Goal: Task Accomplishment & Management: Manage account settings

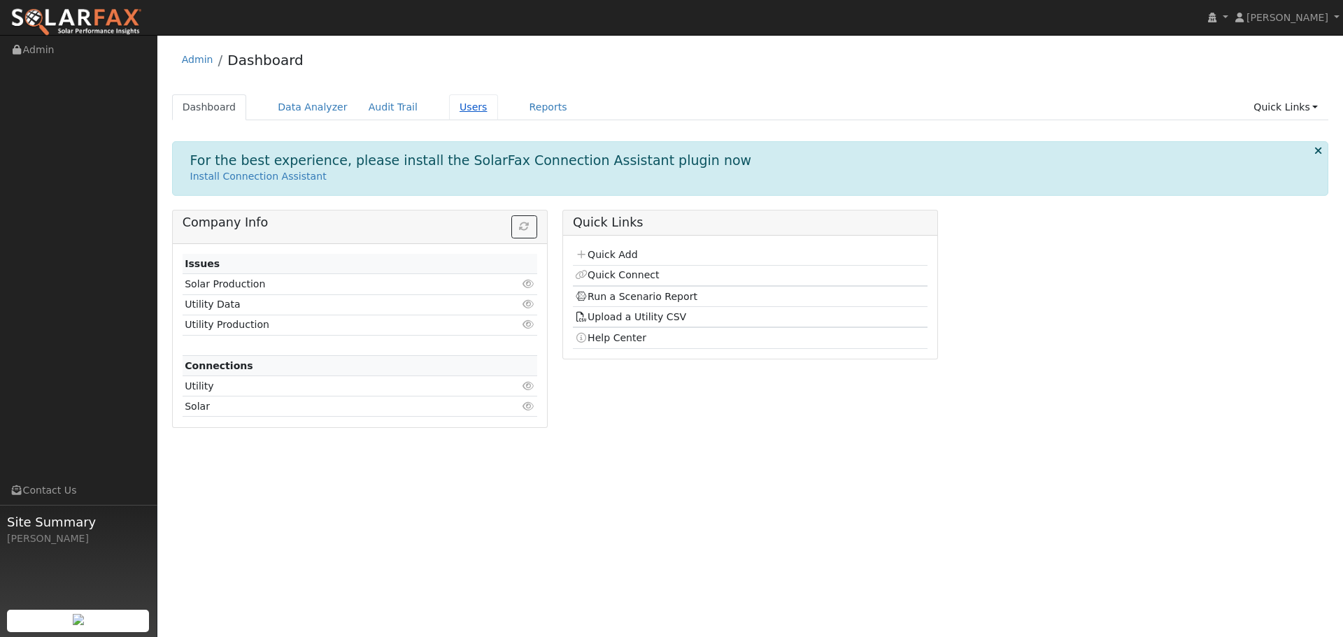
click at [456, 104] on link "Users" at bounding box center [473, 107] width 49 height 26
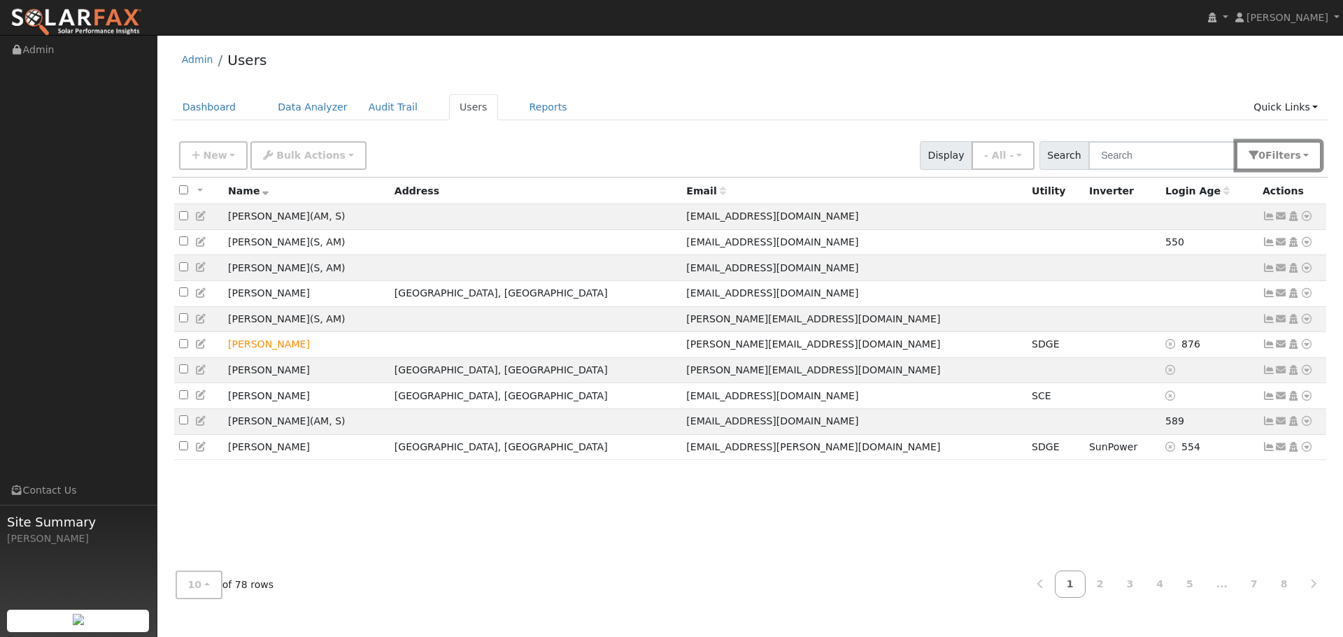
click at [1258, 154] on icon "button" at bounding box center [1254, 155] width 10 height 10
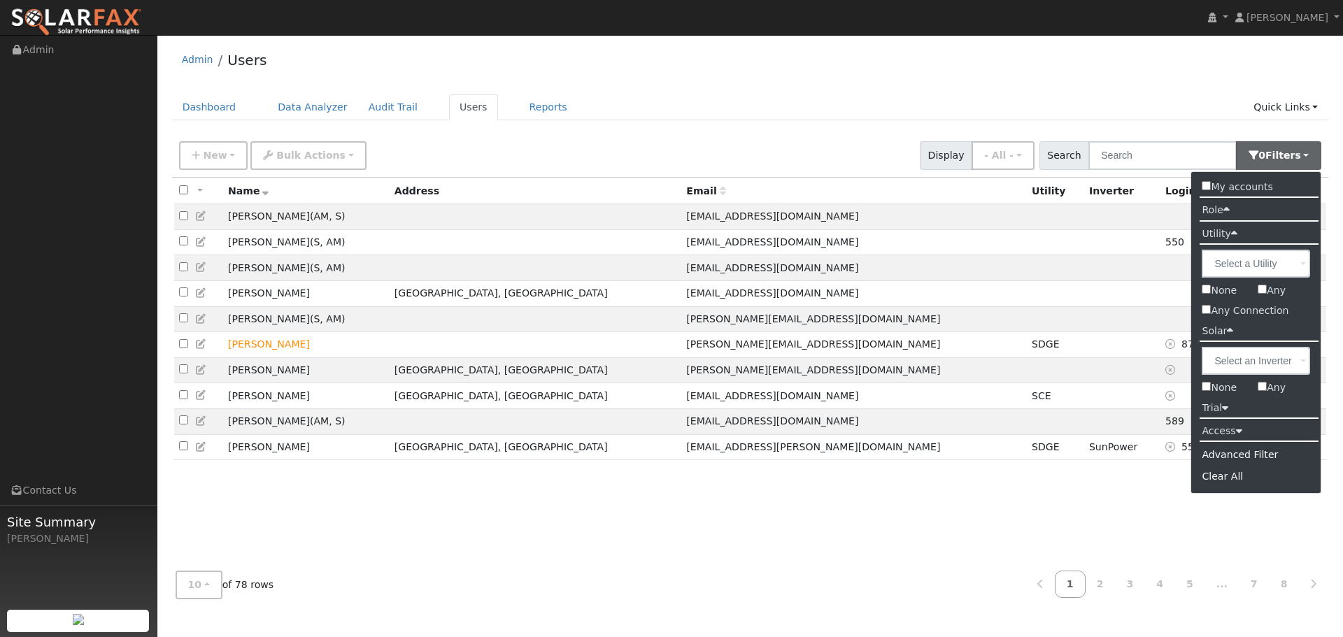
click at [1237, 425] on label "Access" at bounding box center [1221, 431] width 61 height 20
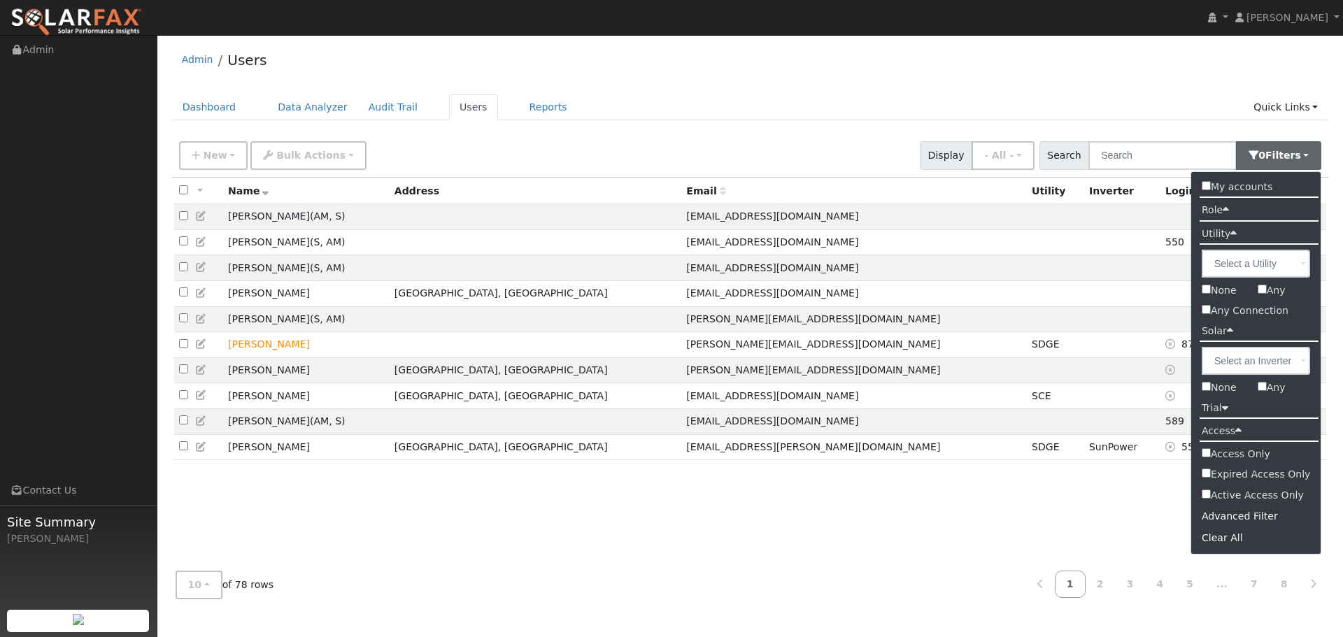
click at [1225, 452] on label "Access Only" at bounding box center [1256, 454] width 130 height 20
click at [1211, 452] on input "Access Only" at bounding box center [1206, 452] width 9 height 9
checkbox input "true"
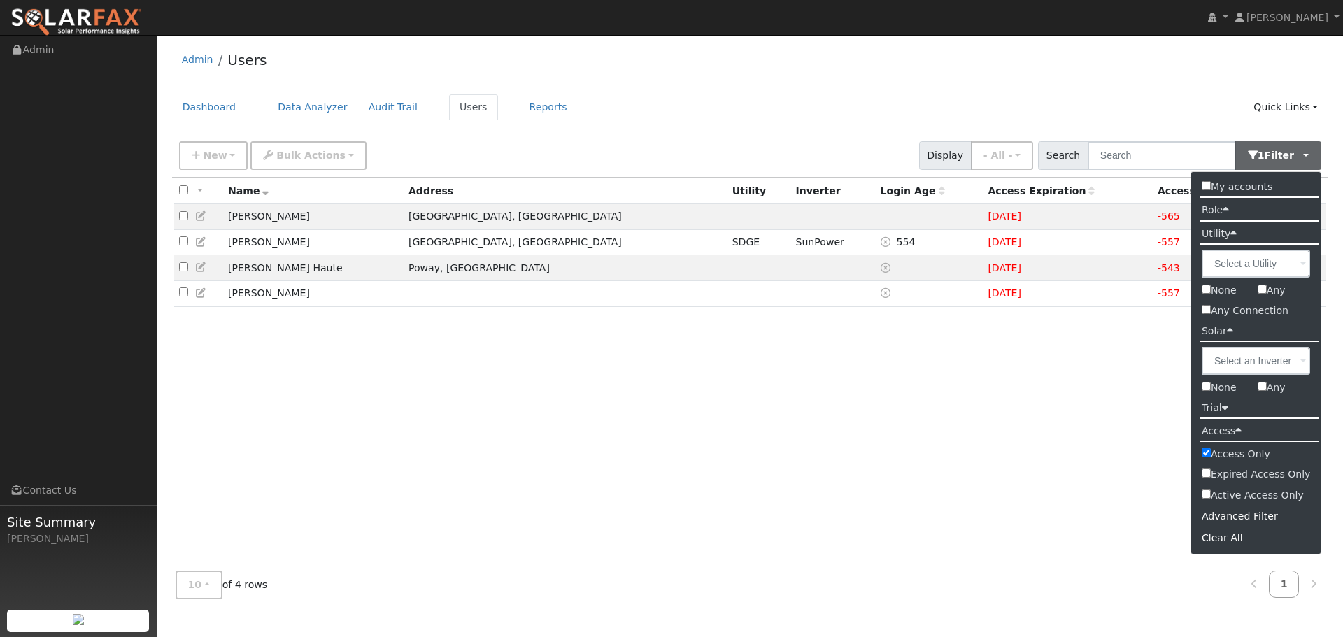
click at [1202, 502] on label "Active Access Only" at bounding box center [1256, 495] width 130 height 20
click at [1202, 499] on input "Active Access Only" at bounding box center [1206, 494] width 9 height 9
checkbox input "true"
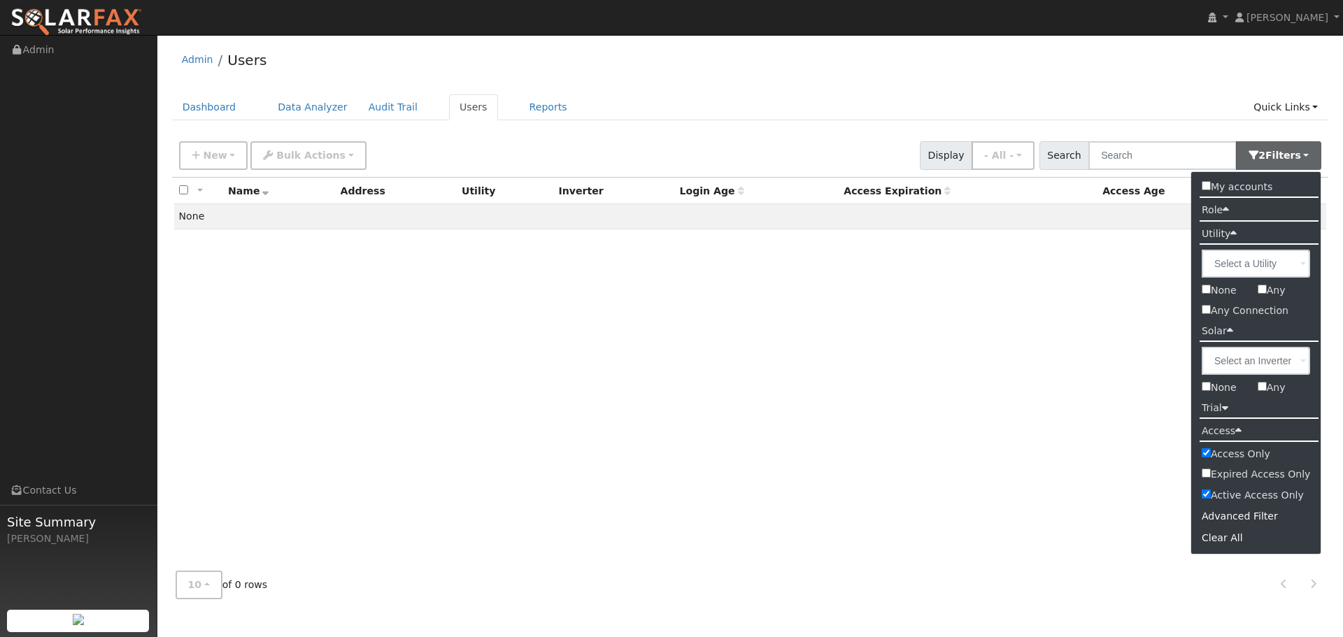
click at [1200, 452] on label "Access Only" at bounding box center [1256, 454] width 130 height 20
click at [1202, 452] on input "Access Only" at bounding box center [1206, 452] width 9 height 9
checkbox input "false"
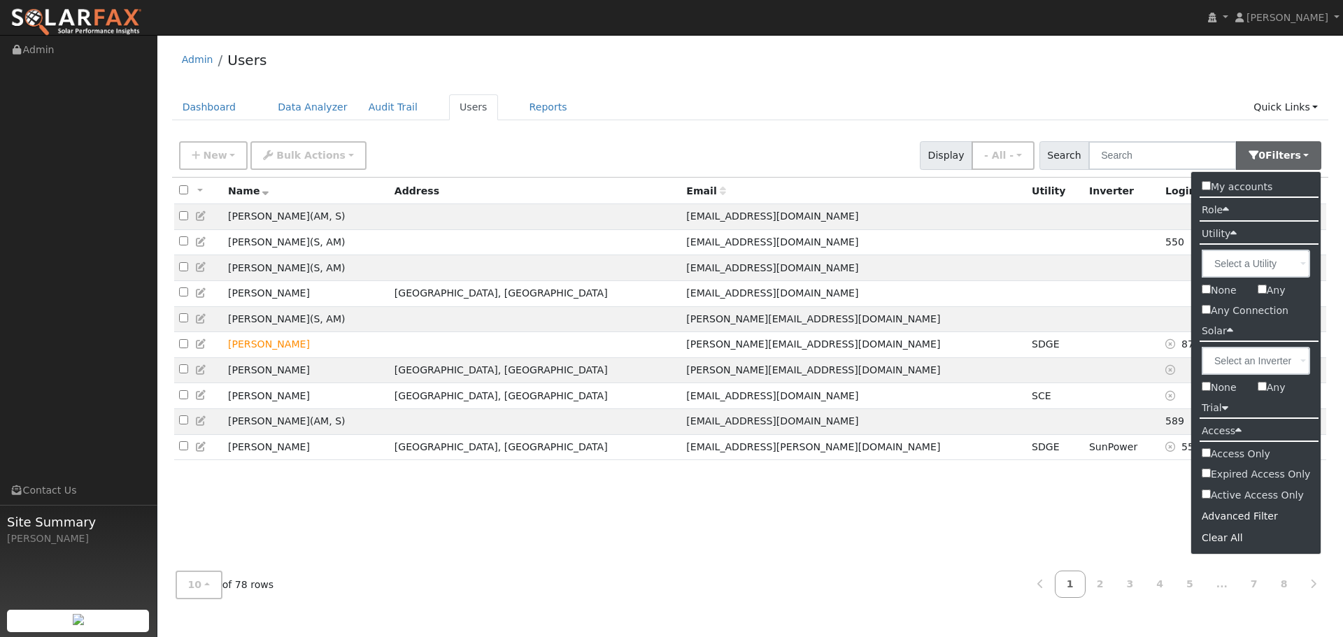
click at [1210, 495] on input "Active Access Only" at bounding box center [1206, 494] width 9 height 9
checkbox input "true"
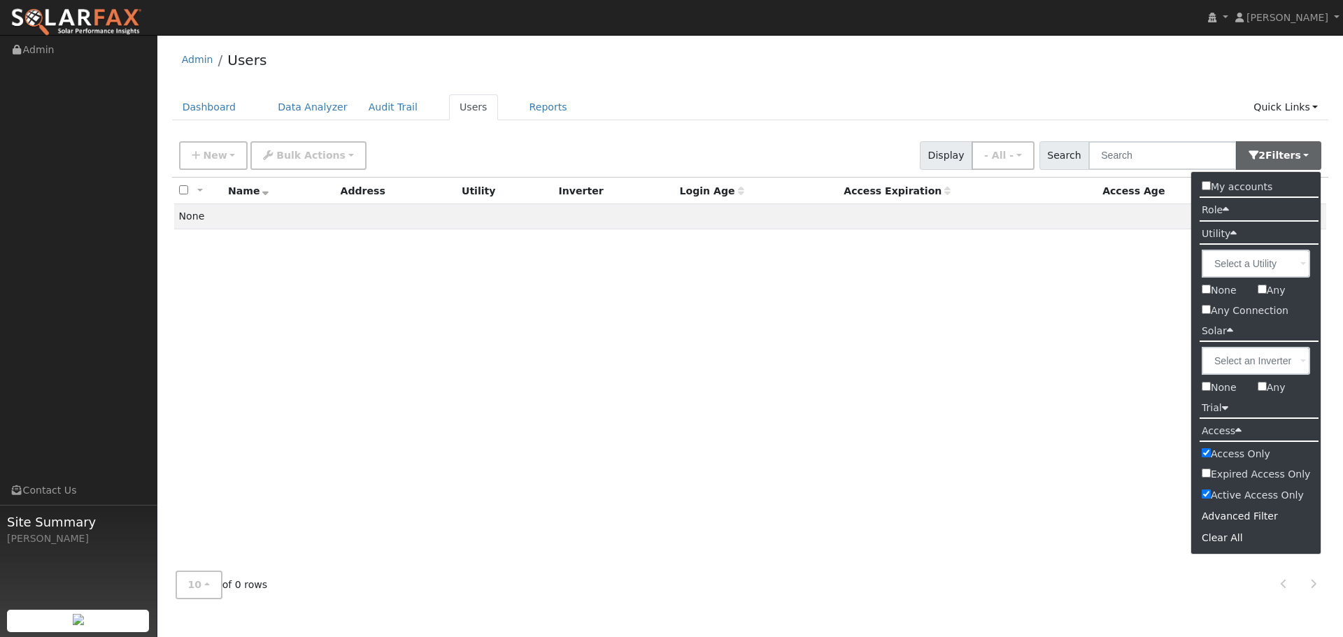
click at [1210, 495] on input "Active Access Only" at bounding box center [1206, 494] width 9 height 9
checkbox input "false"
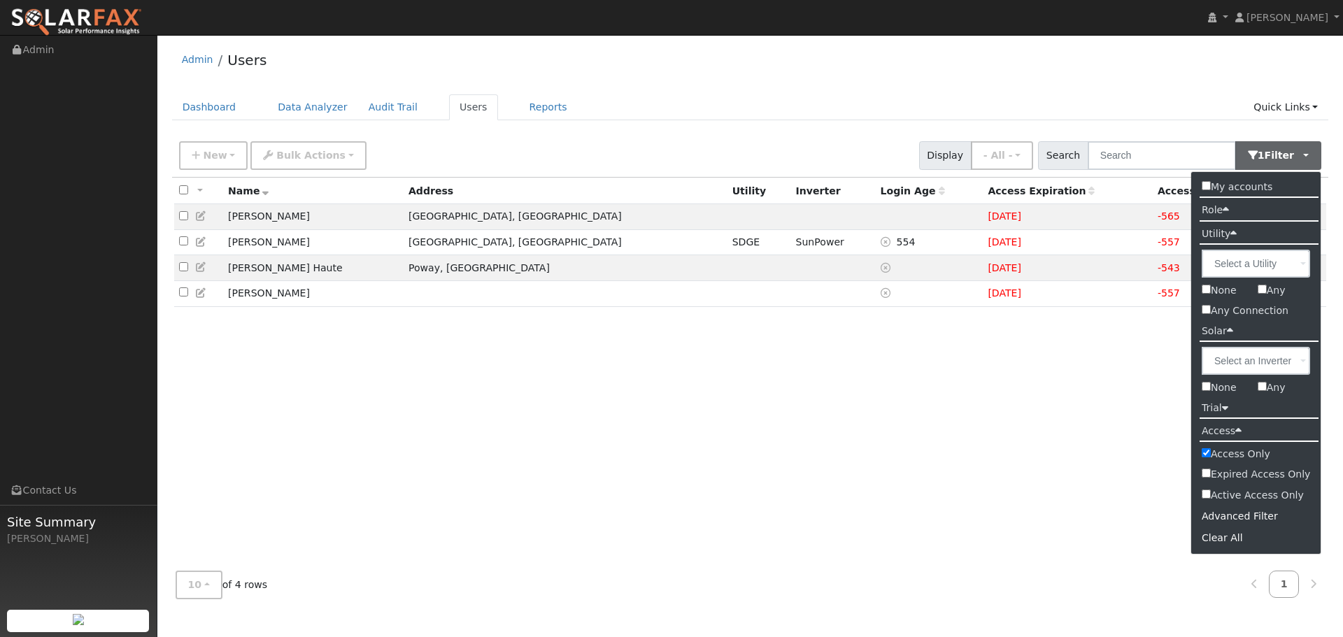
click at [1200, 409] on label "Trial" at bounding box center [1215, 408] width 48 height 20
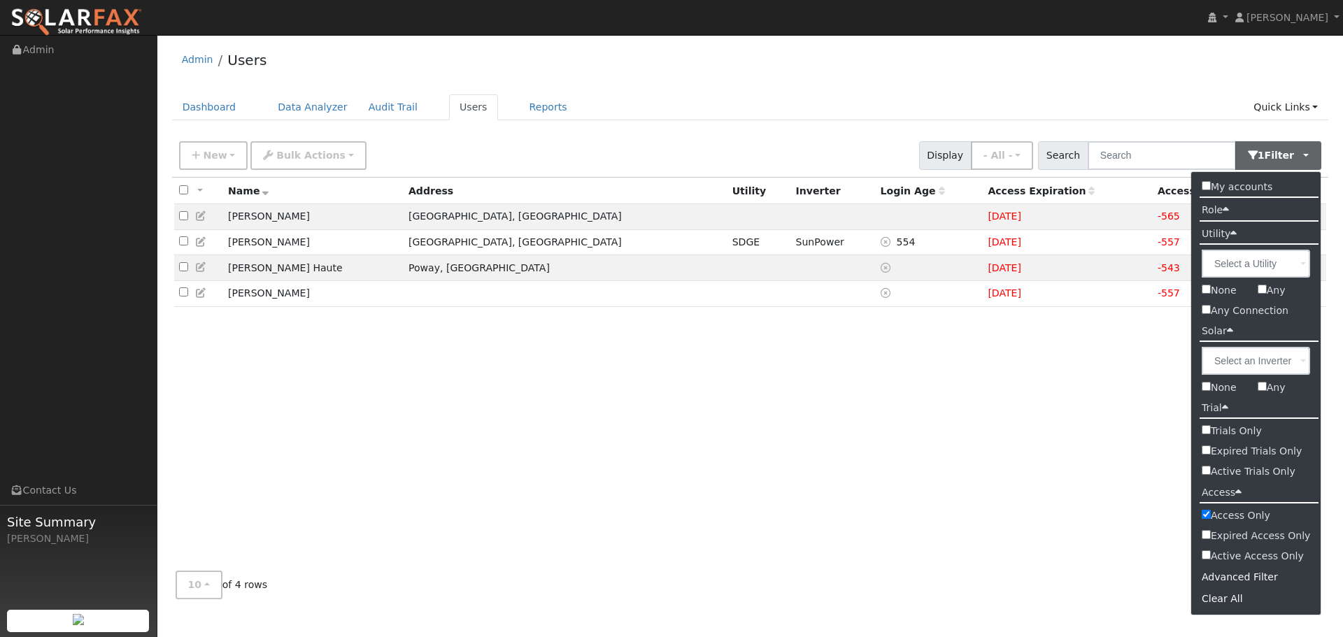
click at [1210, 428] on input "Trials Only" at bounding box center [1206, 429] width 9 height 9
checkbox input "true"
